Goal: Find specific page/section: Find specific page/section

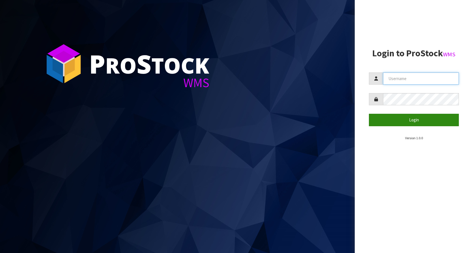
type input "KitchenAid"
click at [399, 120] on button "Login" at bounding box center [414, 120] width 90 height 12
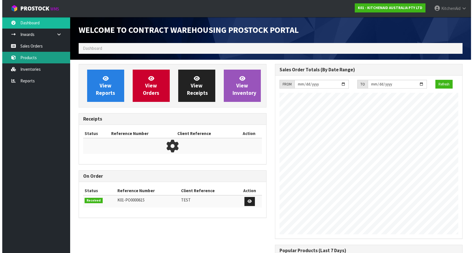
scroll to position [314, 196]
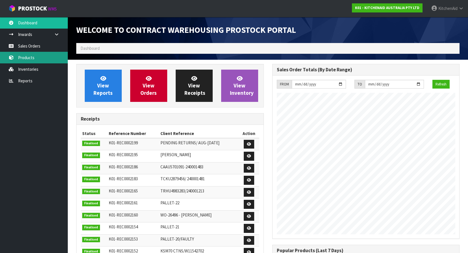
click at [36, 58] on link "Products" at bounding box center [34, 58] width 68 height 12
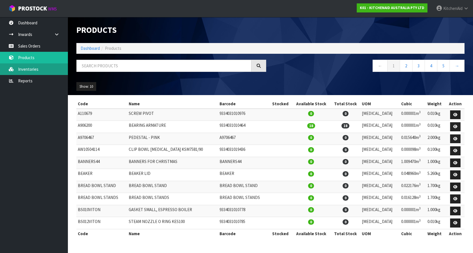
click at [21, 70] on link "Inventories" at bounding box center [34, 69] width 68 height 12
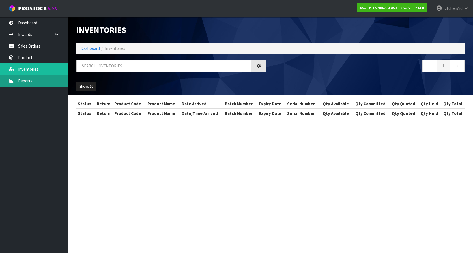
click at [30, 59] on body "Toggle navigation ProStock WMS K01 - KITCHENAID AUSTRALIA PTY LTD [GEOGRAPHIC_D…" at bounding box center [236, 126] width 473 height 253
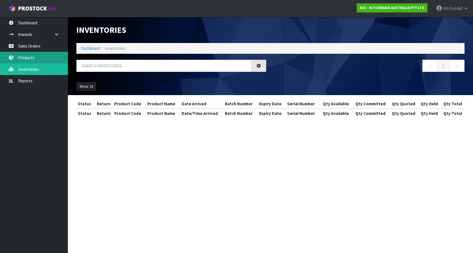
click at [33, 58] on link "Products" at bounding box center [34, 58] width 68 height 12
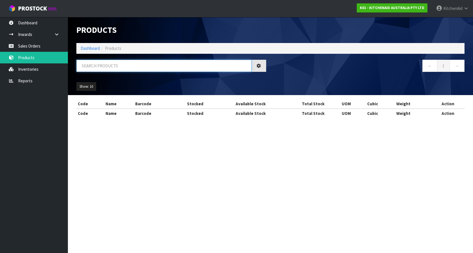
click at [118, 62] on input "text" at bounding box center [163, 66] width 175 height 12
paste input "5KFP0719AOB"
type input "5KFP0719AOB"
